Goal: Task Accomplishment & Management: Manage account settings

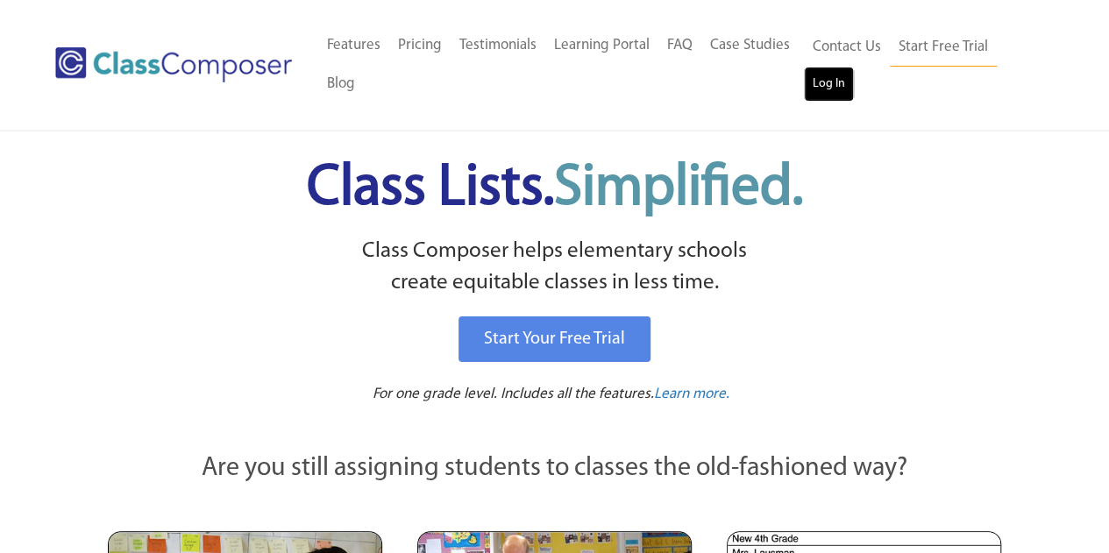
click at [832, 78] on link "Log In" at bounding box center [829, 84] width 50 height 35
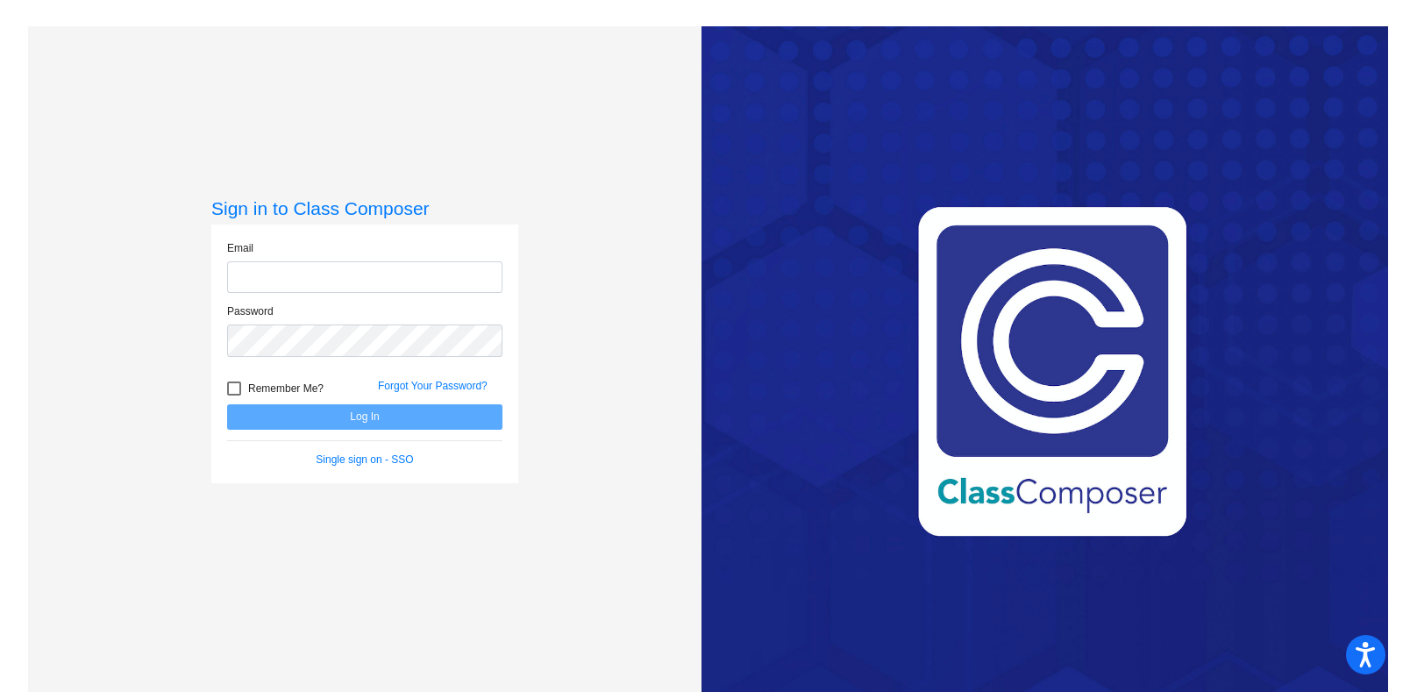
type input "[PERSON_NAME][EMAIL_ADDRESS][PERSON_NAME][DOMAIN_NAME]"
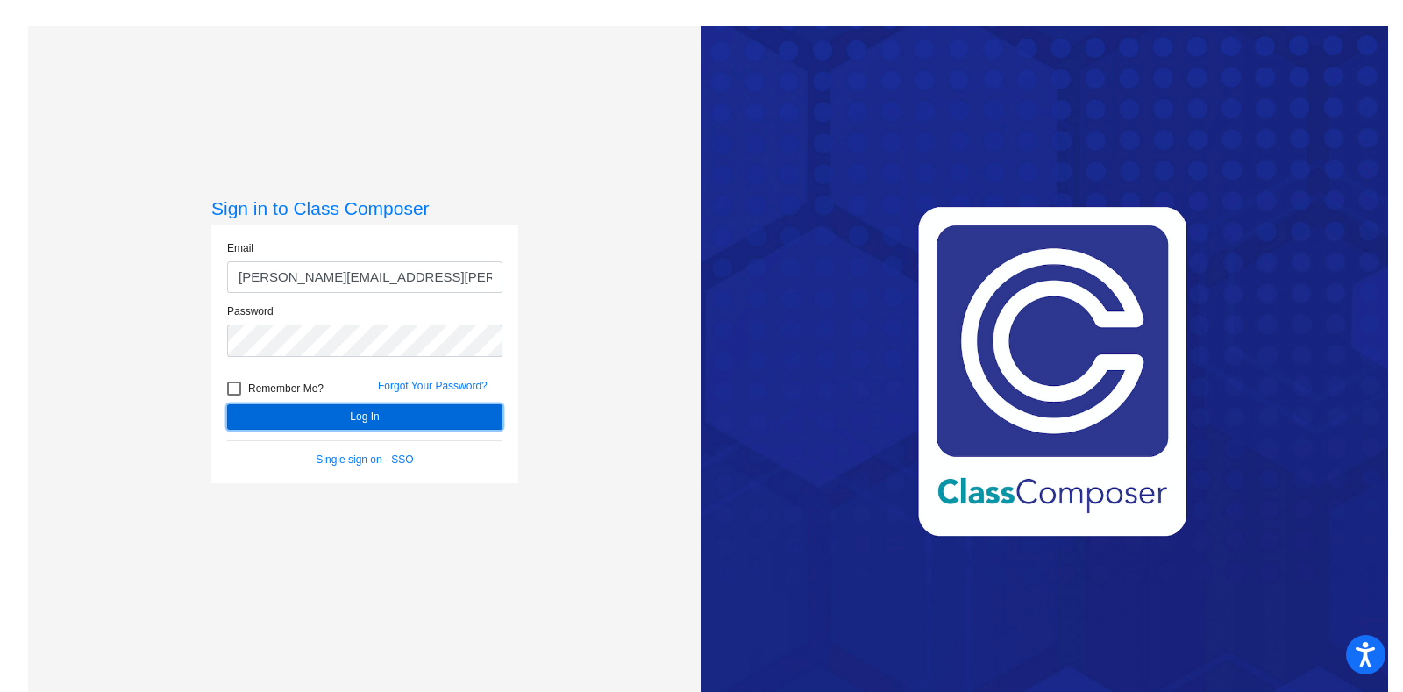
click at [456, 414] on button "Log In" at bounding box center [364, 416] width 275 height 25
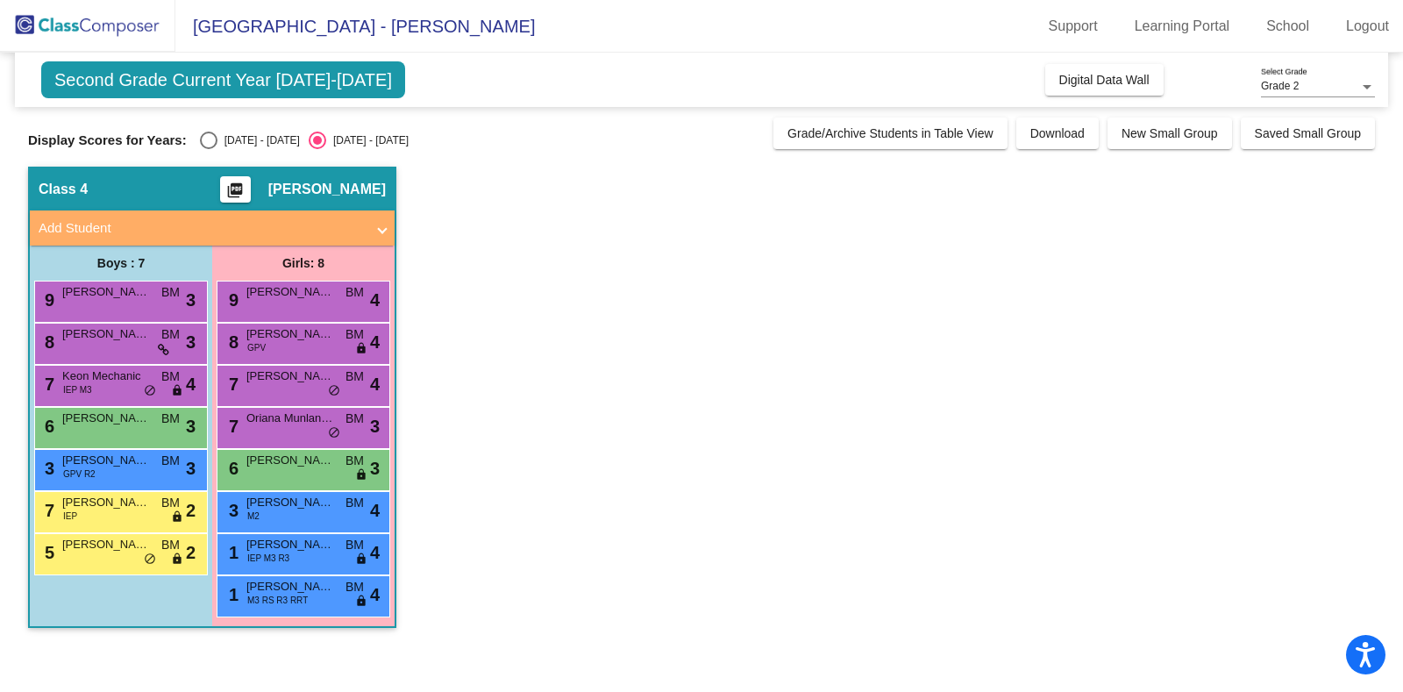
click at [1291, 82] on span "Grade 2" at bounding box center [1280, 86] width 38 height 12
click at [1159, 354] on div at bounding box center [701, 346] width 1403 height 692
